Goal: Use online tool/utility: Utilize a website feature to perform a specific function

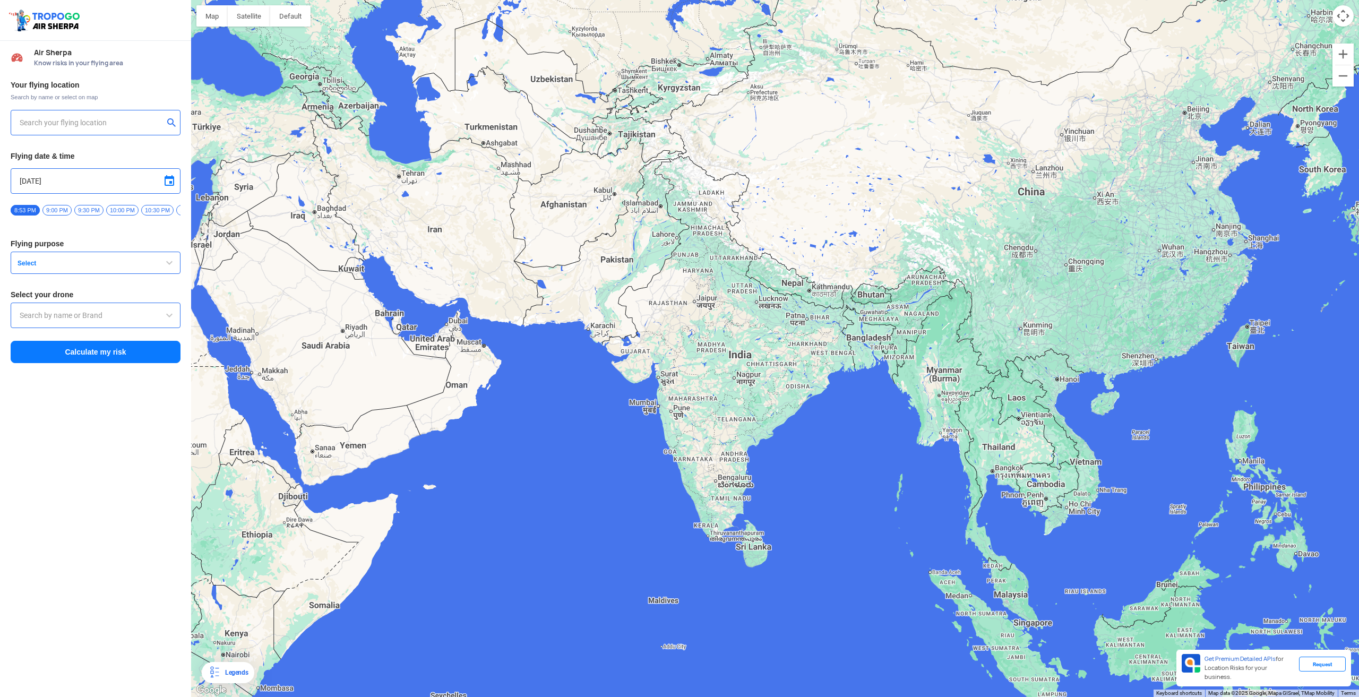
click at [82, 125] on input "text" at bounding box center [92, 122] width 144 height 13
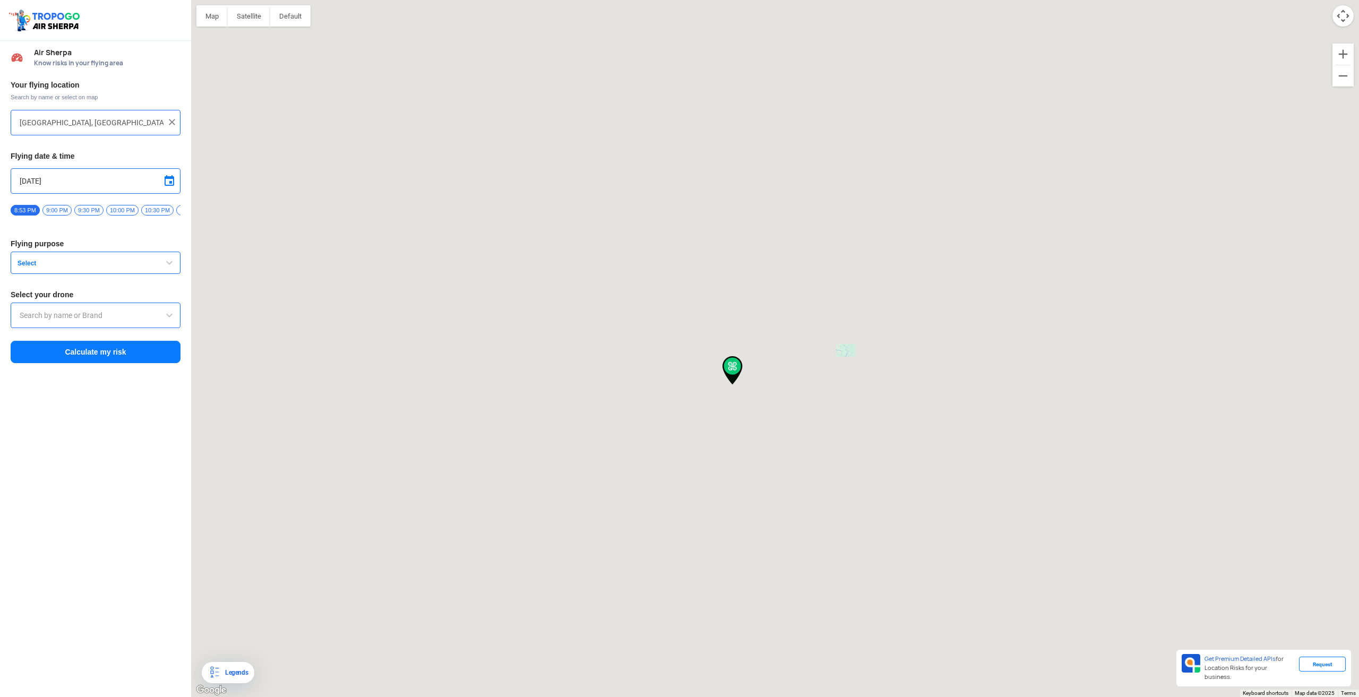
type input "[STREET_ADDRESS]"
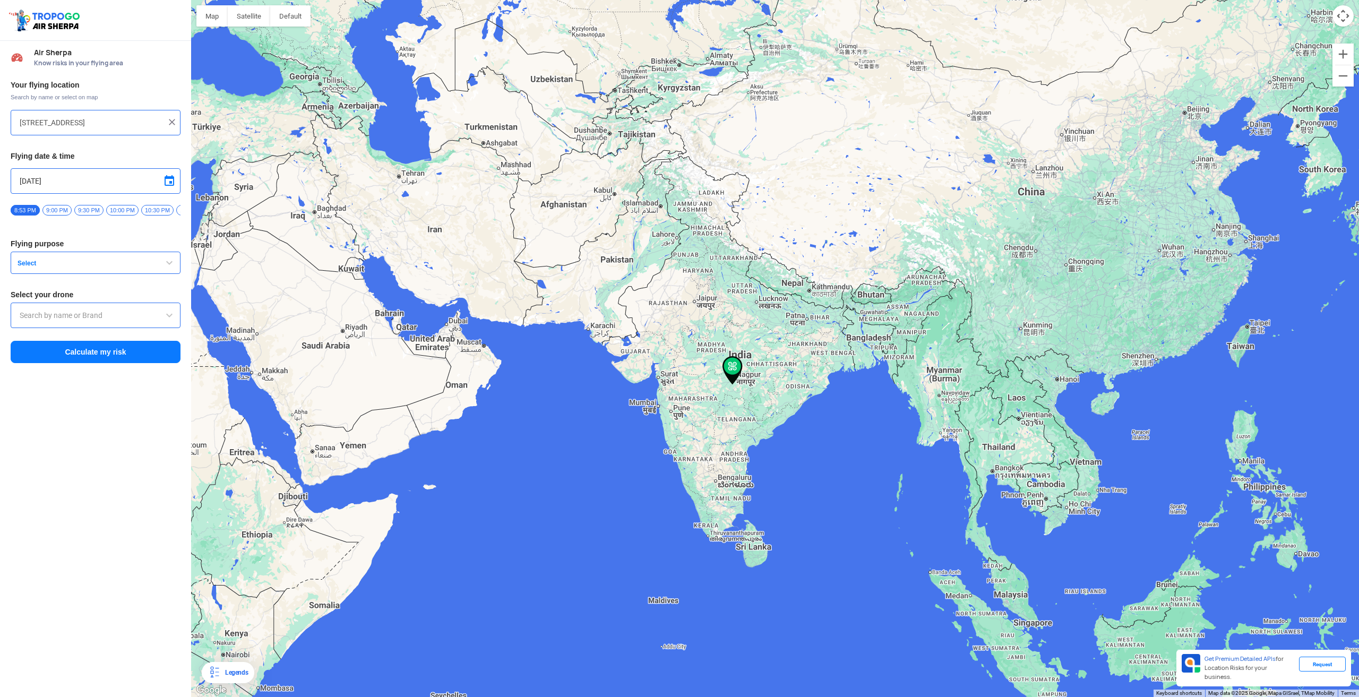
click at [174, 121] on img at bounding box center [172, 122] width 11 height 11
click at [79, 120] on input "text" at bounding box center [92, 122] width 144 height 13
type input "Kalna, Rameswarpur P, West Bengal 713409, India"
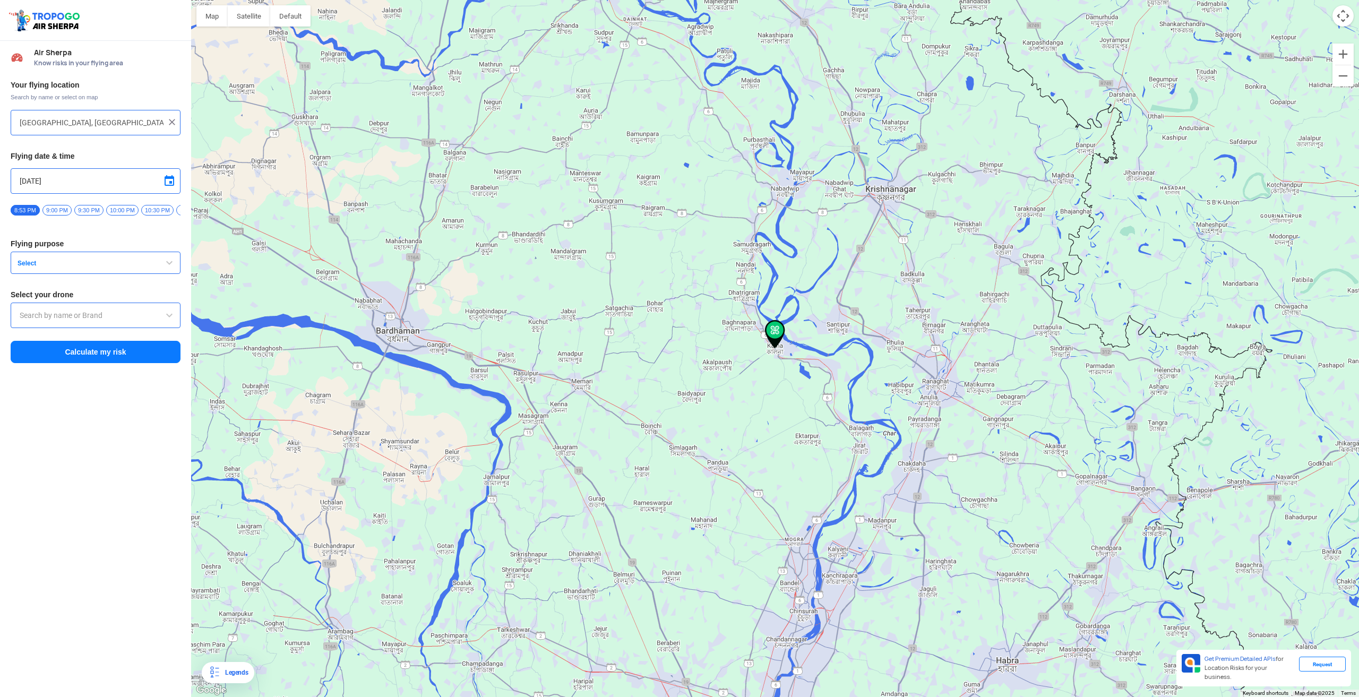
click at [170, 181] on span at bounding box center [169, 181] width 13 height 13
click at [83, 247] on span "14" at bounding box center [82, 246] width 12 height 12
type input "14/08/2025"
drag, startPoint x: 147, startPoint y: 212, endPoint x: 150, endPoint y: 226, distance: 14.2
click at [136, 223] on div "12:00 AM 12:30 AM 1:00 AM 1:30 AM 2:00 AM 2:30 AM 3:00 AM 3:30 AM 4:00 AM 4:30 …" at bounding box center [96, 213] width 170 height 19
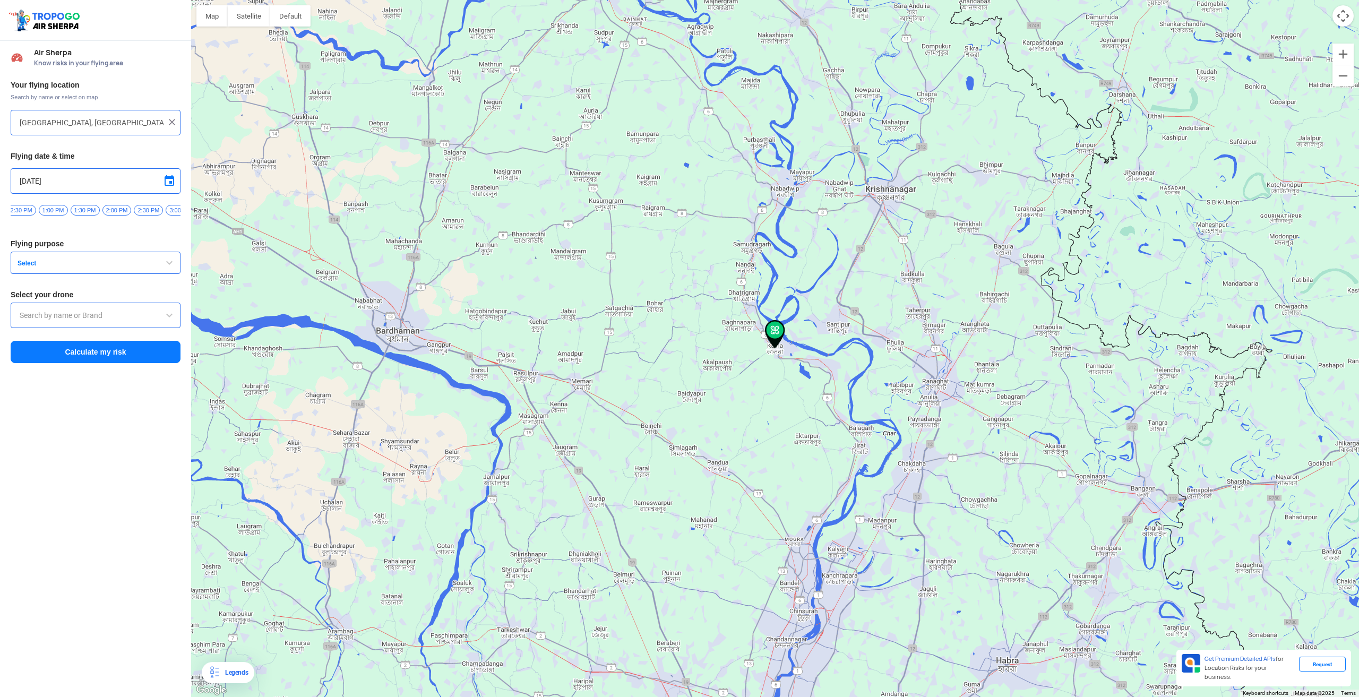
scroll to position [0, 755]
click at [84, 209] on span "12:30 PM" at bounding box center [82, 210] width 32 height 11
click at [171, 266] on span "button" at bounding box center [169, 262] width 13 height 13
click at [170, 267] on span "button" at bounding box center [169, 262] width 13 height 13
click at [169, 321] on span at bounding box center [169, 315] width 13 height 13
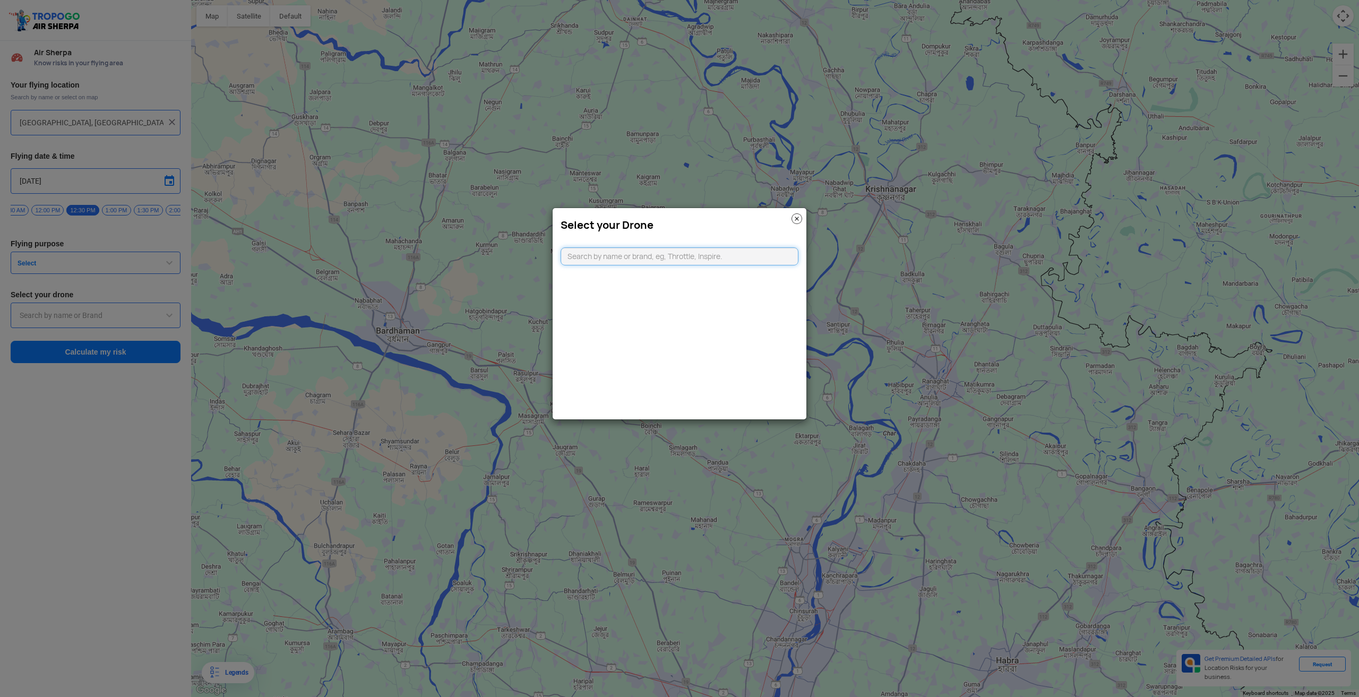
click at [619, 253] on input "text" at bounding box center [679, 256] width 238 height 18
type input "dji mini"
click at [798, 220] on img at bounding box center [796, 218] width 11 height 11
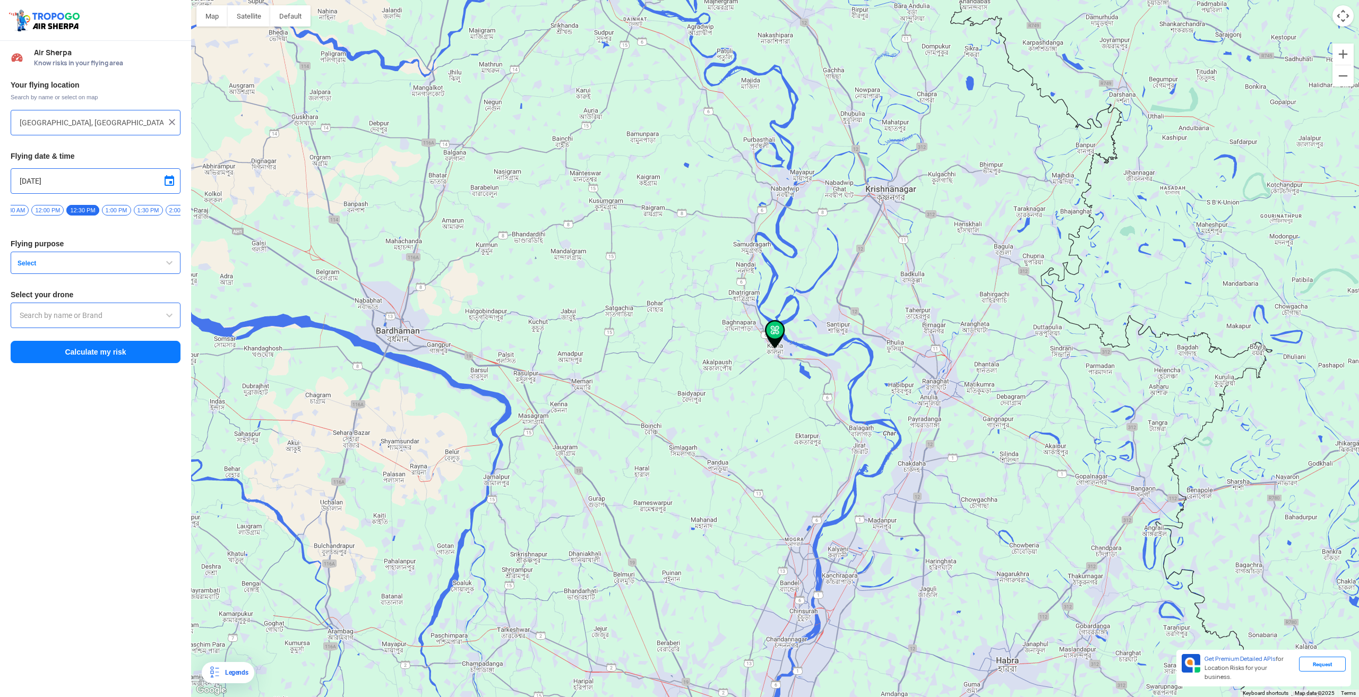
click at [168, 265] on span "button" at bounding box center [169, 262] width 13 height 13
click at [67, 319] on input "text" at bounding box center [96, 315] width 152 height 13
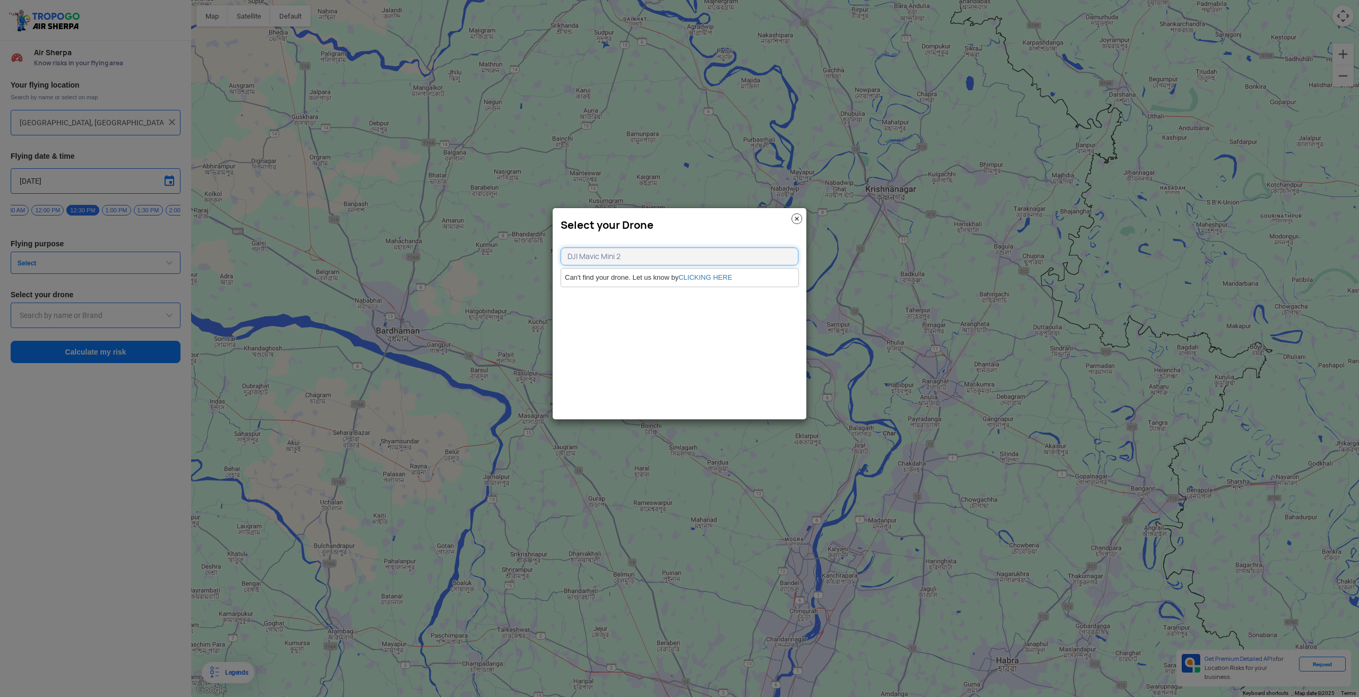
type input "DJI Mavic Mini 2"
click at [796, 217] on img at bounding box center [796, 218] width 11 height 11
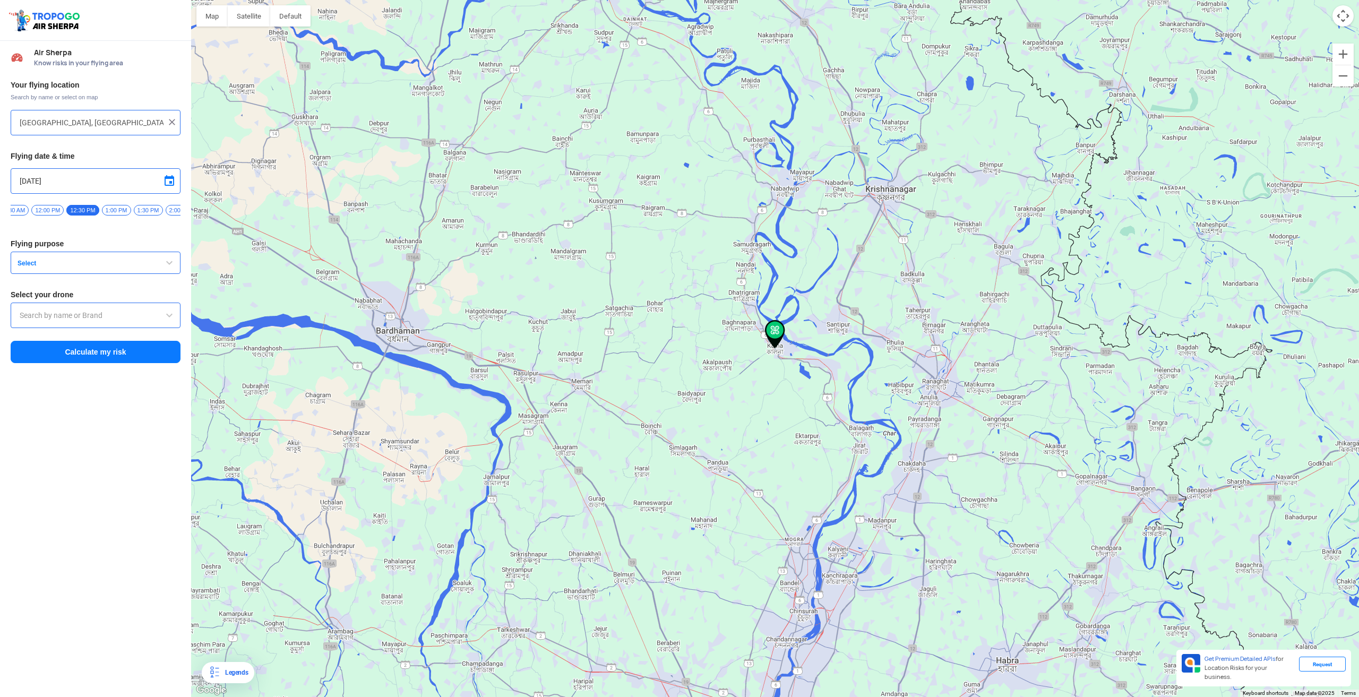
click at [101, 358] on button "Calculate my risk" at bounding box center [96, 352] width 170 height 22
click at [101, 317] on input "text" at bounding box center [96, 315] width 152 height 13
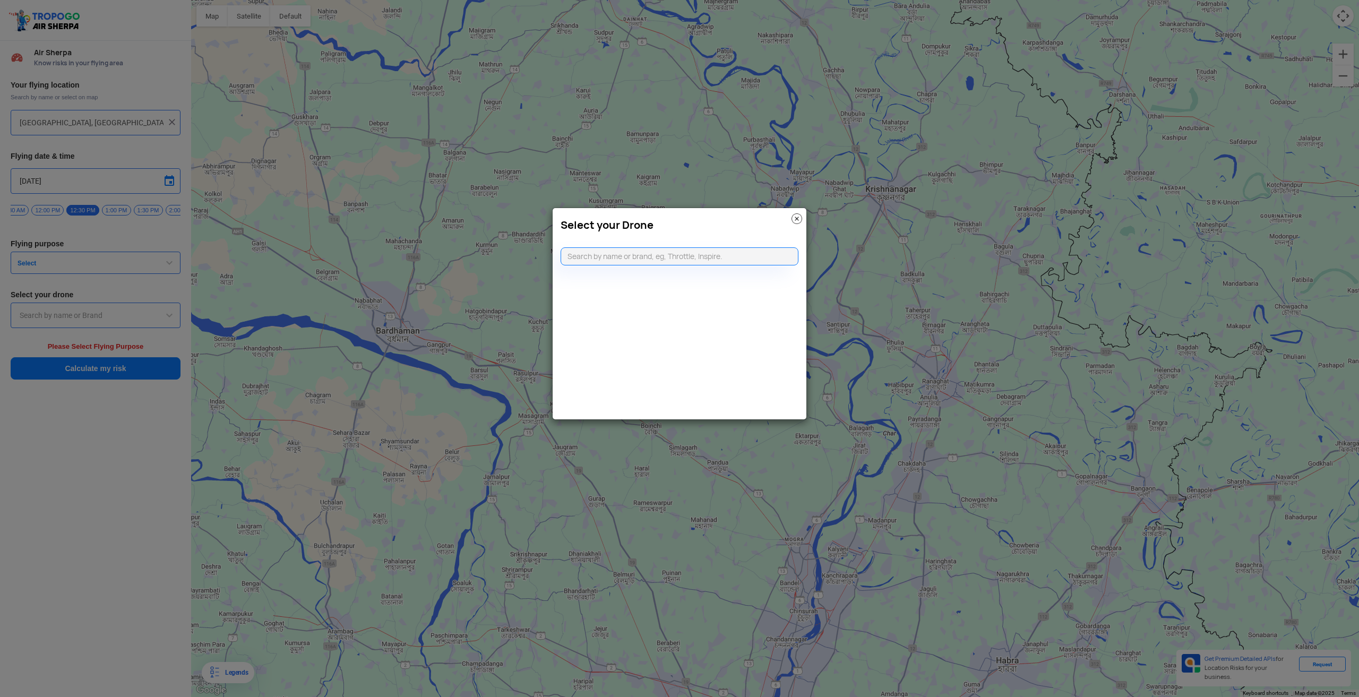
click at [73, 273] on modal-container "Select your Drone" at bounding box center [679, 348] width 1359 height 697
click at [163, 271] on modal-container "Select your Drone" at bounding box center [679, 348] width 1359 height 697
click at [792, 216] on img at bounding box center [796, 218] width 11 height 11
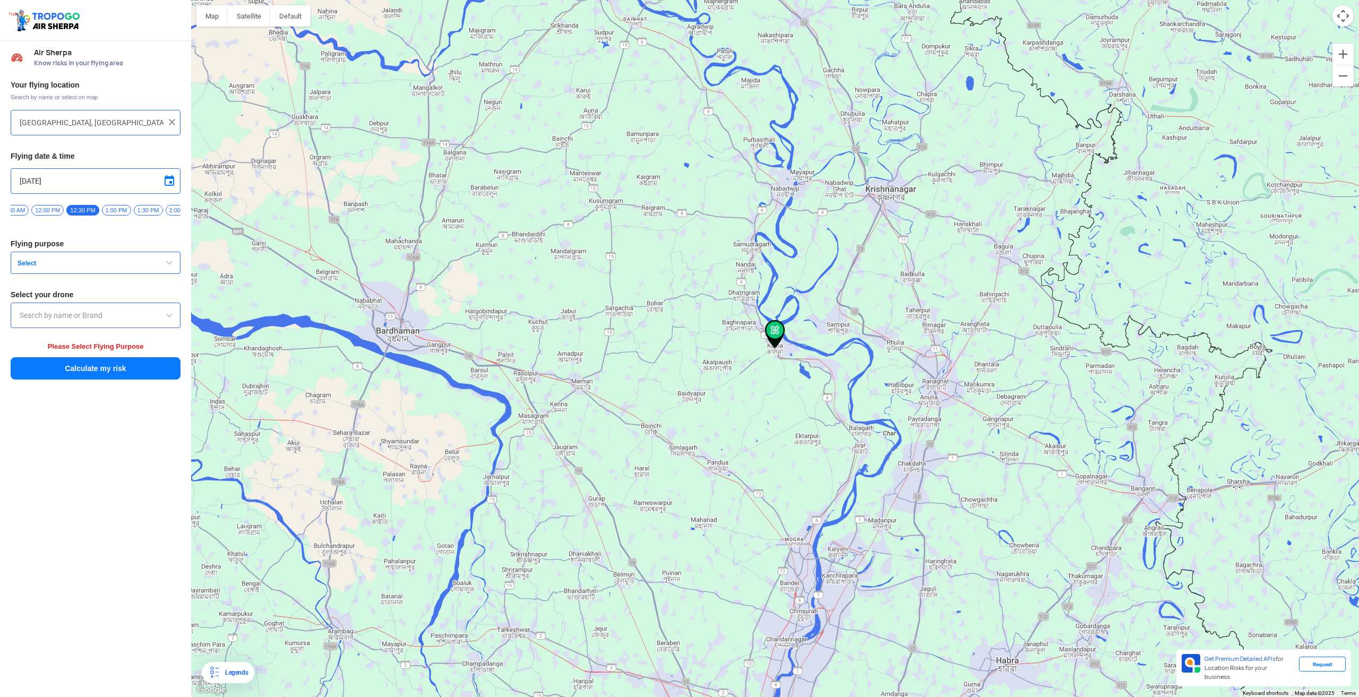
click at [149, 266] on button "Select" at bounding box center [96, 263] width 170 height 22
click at [89, 297] on ul at bounding box center [96, 342] width 170 height 133
click at [177, 263] on button "Select" at bounding box center [96, 263] width 170 height 22
click at [76, 390] on ul at bounding box center [96, 342] width 170 height 133
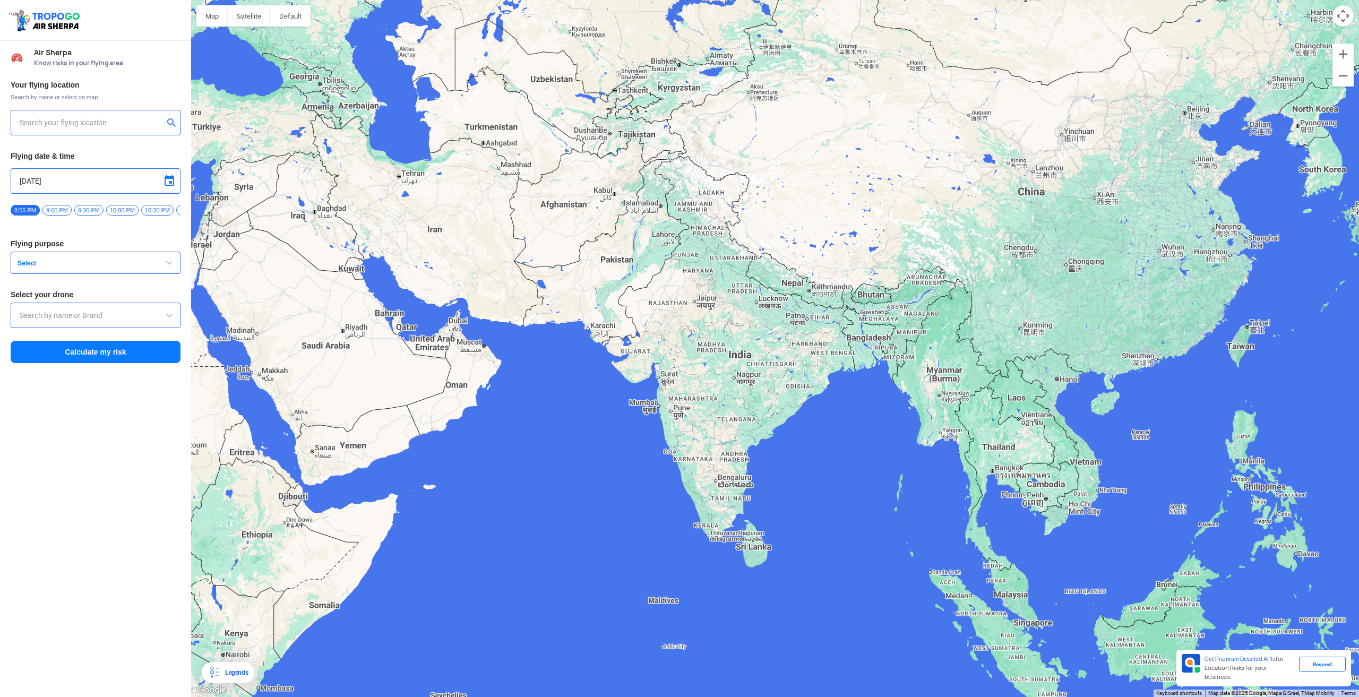
click at [167, 267] on span "button" at bounding box center [169, 262] width 13 height 13
type input "[STREET_ADDRESS]"
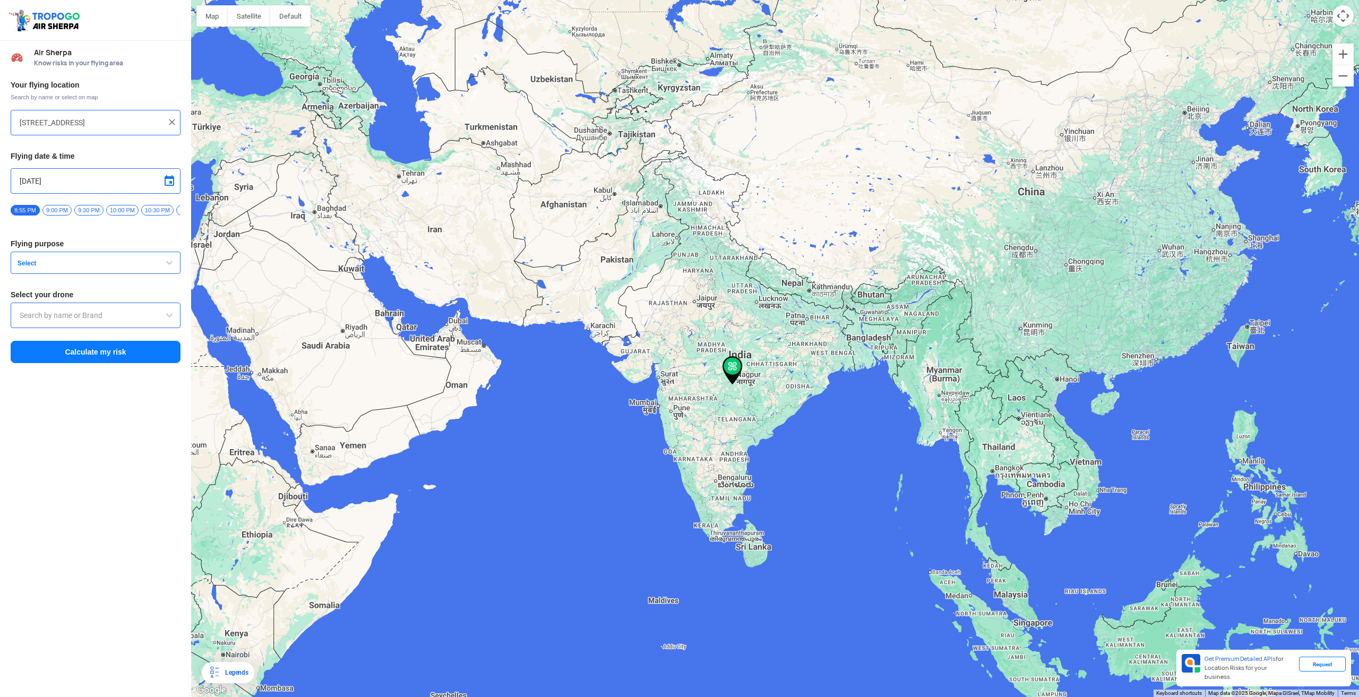
click at [175, 265] on span "button" at bounding box center [169, 262] width 13 height 13
